Goal: Find specific page/section

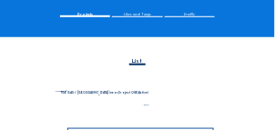
scroll to position [128, 0]
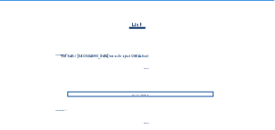
click at [149, 97] on div "Go to images" at bounding box center [140, 94] width 147 height 5
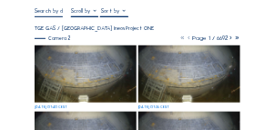
scroll to position [73, 0]
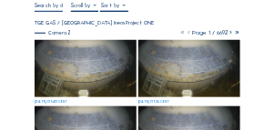
click at [82, 55] on img at bounding box center [86, 68] width 102 height 57
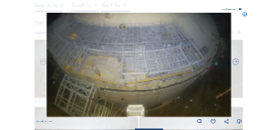
click at [246, 15] on icon at bounding box center [245, 15] width 5 height 5
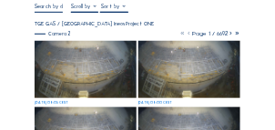
scroll to position [73, 0]
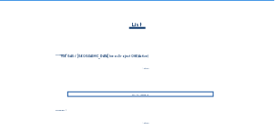
scroll to position [128, 0]
click at [135, 95] on div "Go to images" at bounding box center [140, 94] width 147 height 5
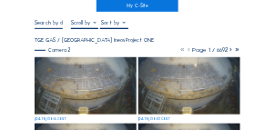
scroll to position [73, 0]
